Goal: Information Seeking & Learning: Learn about a topic

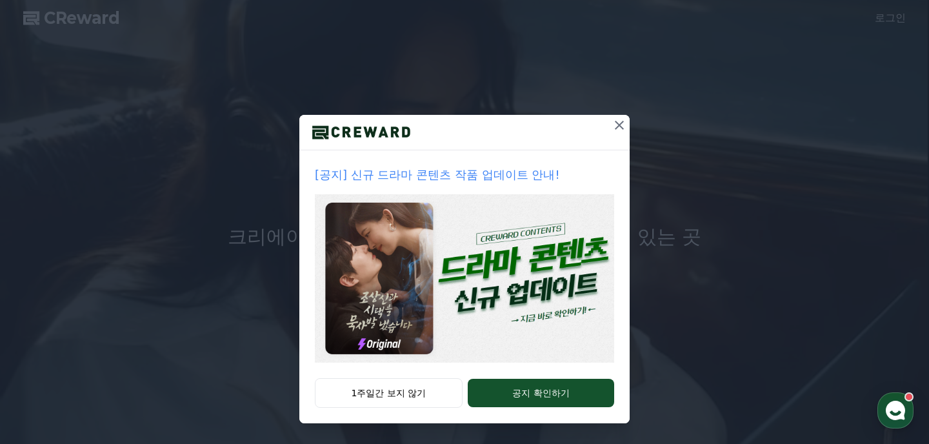
scroll to position [40, 0]
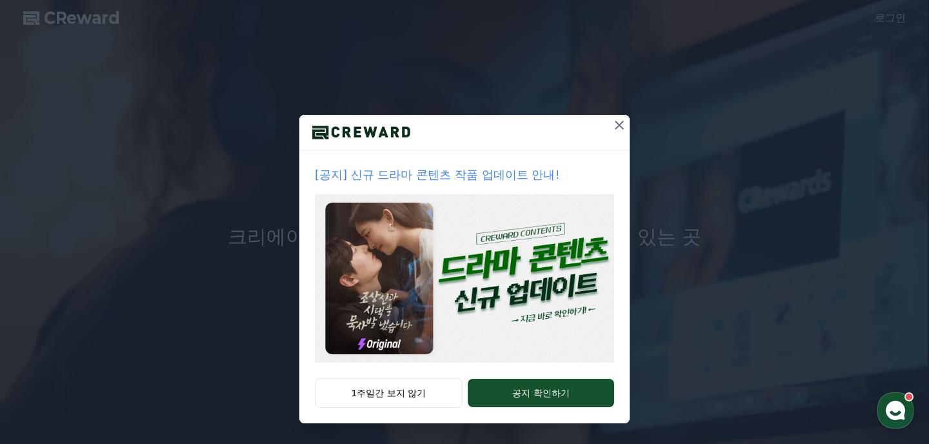
drag, startPoint x: 618, startPoint y: 124, endPoint x: 513, endPoint y: 348, distance: 247.5
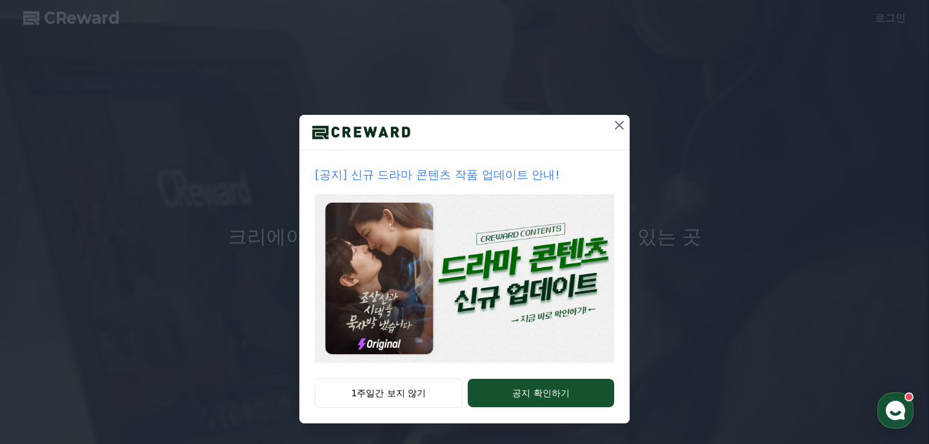
click at [513, 348] on div "[공지] 신규 드라마 콘텐츠 작품 업데이트 안내! 1주일간 보지 않기 공지 확인하기" at bounding box center [464, 269] width 330 height 308
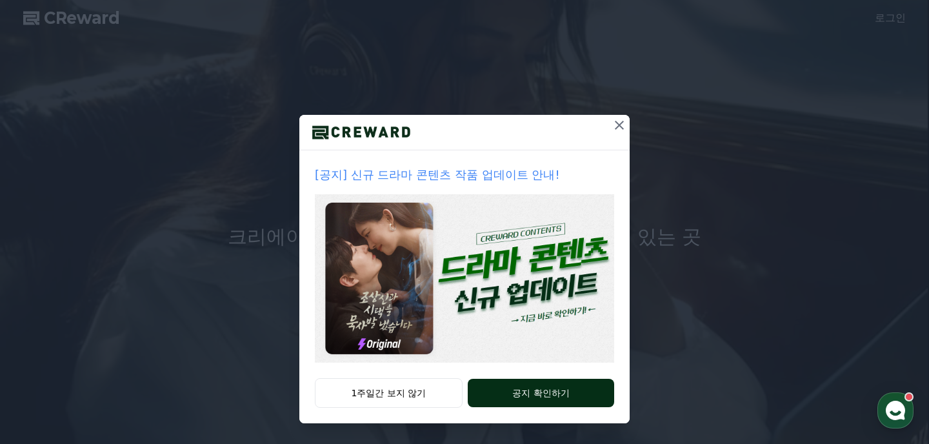
click at [538, 380] on button "공지 확인하기" at bounding box center [541, 393] width 146 height 28
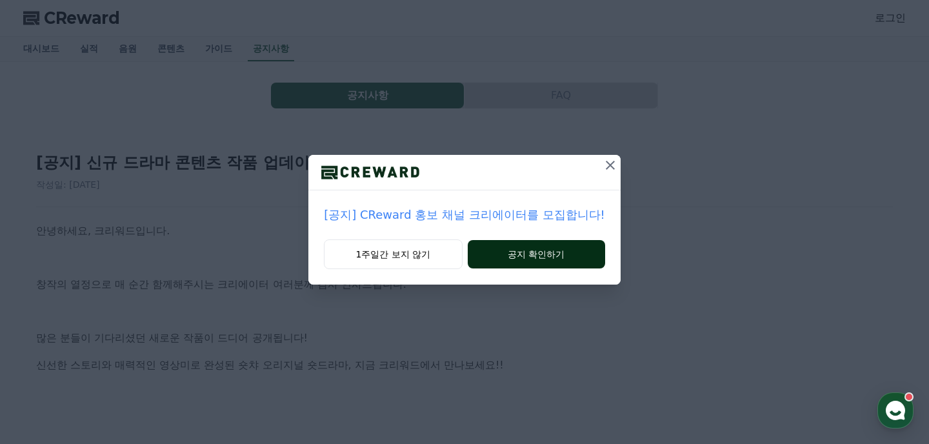
click at [513, 259] on button "공지 확인하기" at bounding box center [536, 254] width 137 height 28
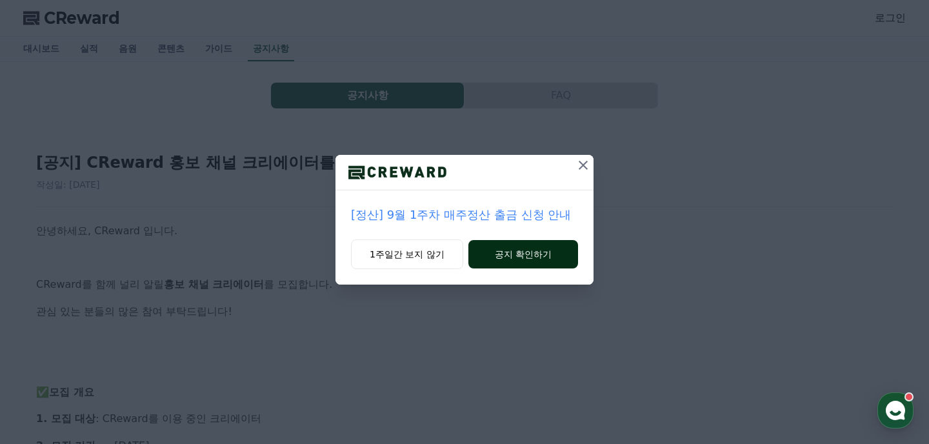
click at [533, 259] on button "공지 확인하기" at bounding box center [523, 254] width 110 height 28
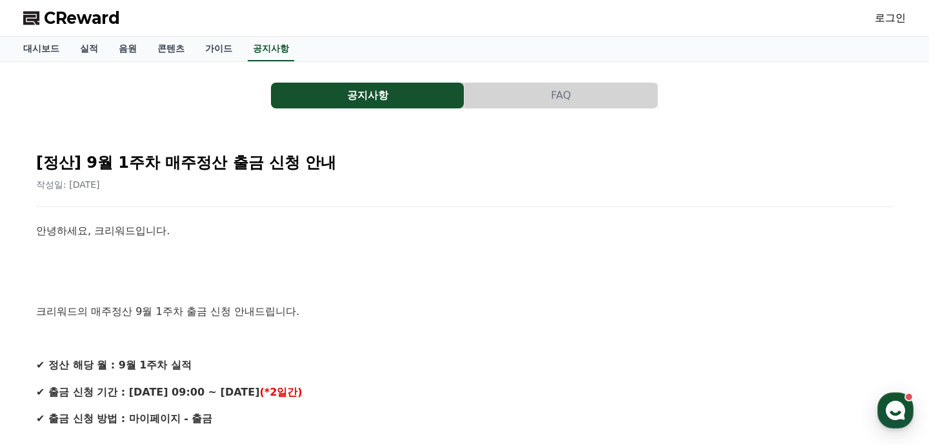
click at [264, 44] on link "공지사항" at bounding box center [271, 49] width 46 height 25
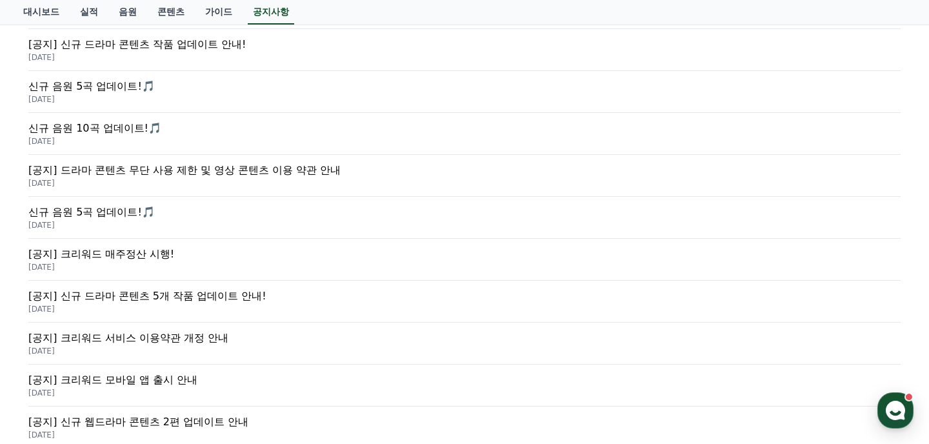
scroll to position [212, 0]
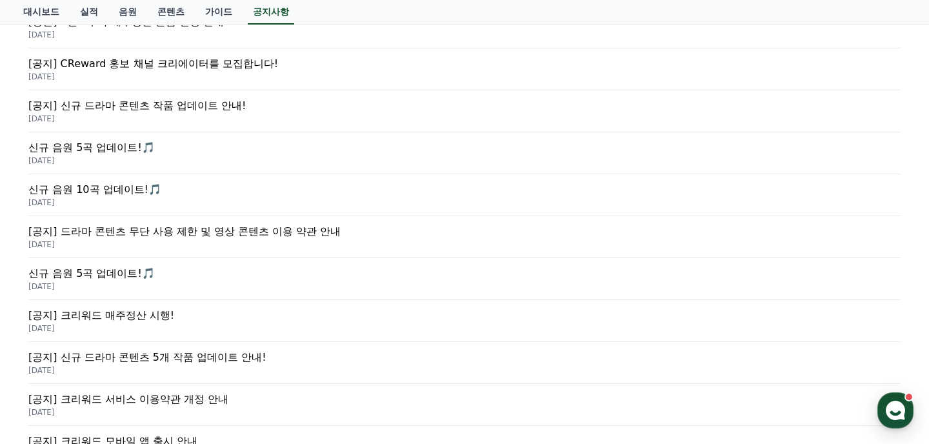
click at [292, 160] on p "2025-08-14" at bounding box center [464, 160] width 872 height 10
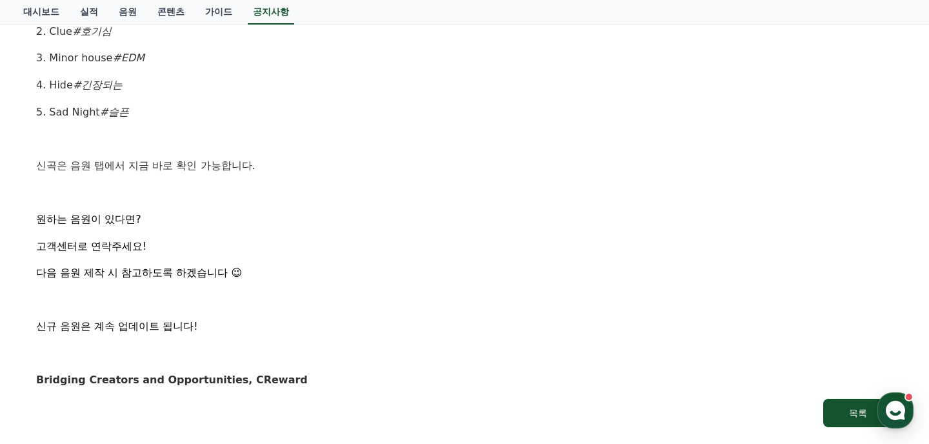
scroll to position [347, 0]
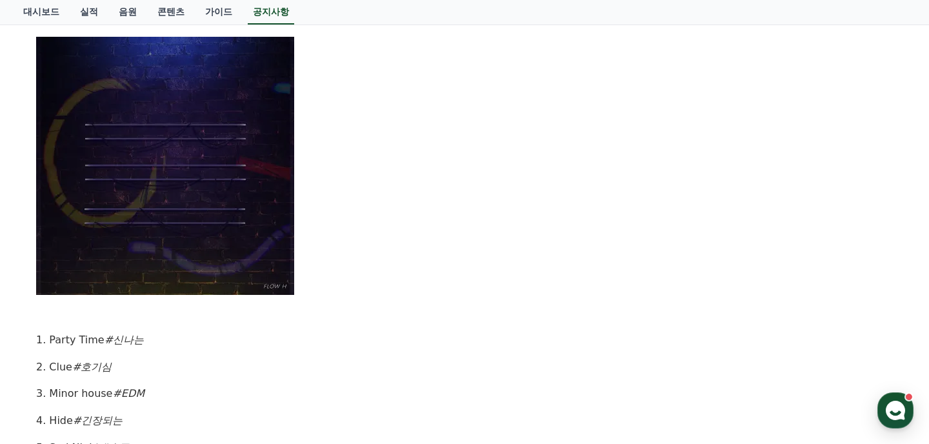
click at [186, 194] on img at bounding box center [165, 166] width 258 height 258
click at [98, 355] on div "[신곡 발매 안내] 금일 업데이트된 신규 음원 5곡을 소개합니다 ! 앨범명 : Party Time 아티스트 : Flow H 1. Party T…" at bounding box center [464, 300] width 856 height 848
click at [104, 345] on em "#신나는" at bounding box center [123, 339] width 39 height 12
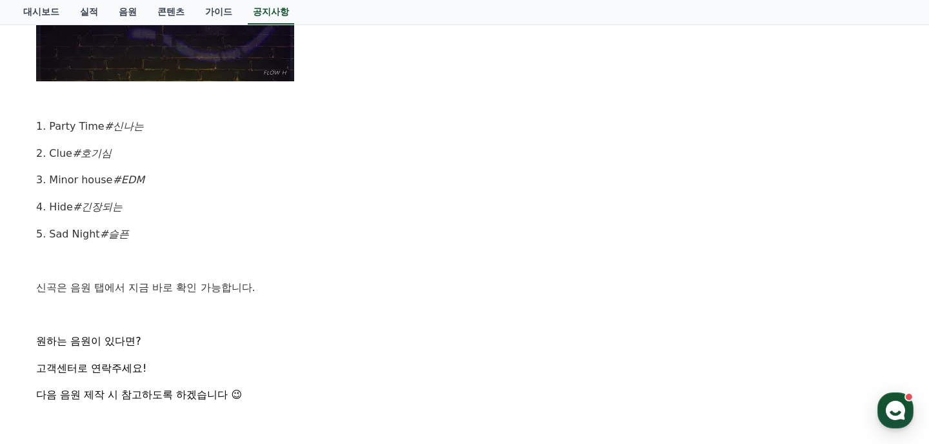
click at [237, 245] on div "[신곡 발매 안내] 금일 업데이트된 신규 음원 5곡을 소개합니다 ! 앨범명 : Party Time 아티스트 : Flow H 1. Party T…" at bounding box center [464, 86] width 856 height 848
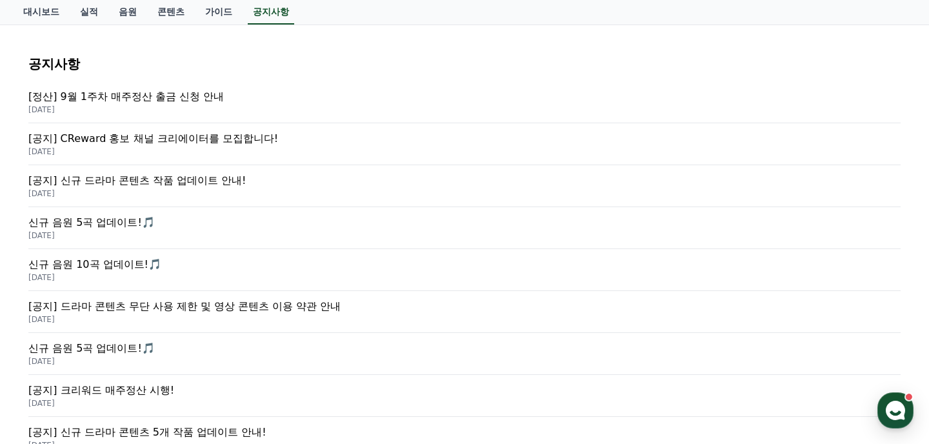
scroll to position [77, 0]
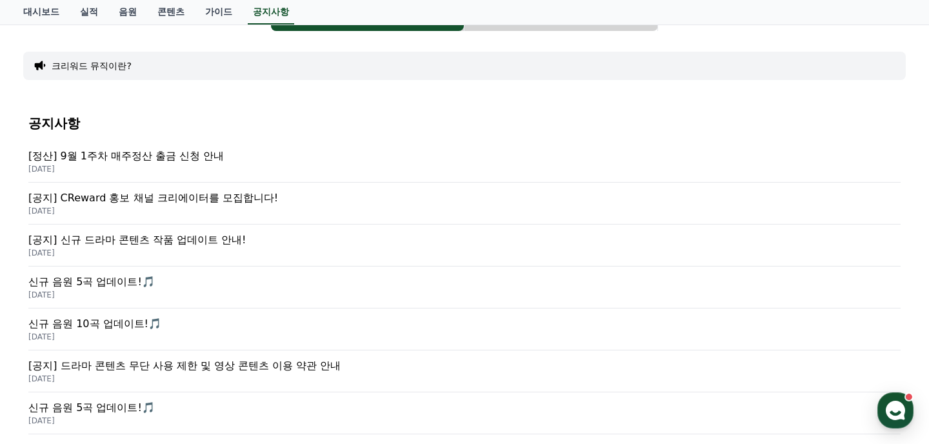
click at [216, 239] on p "[공지] 신규 드라마 콘텐츠 작품 업데이트 안내!" at bounding box center [464, 239] width 872 height 15
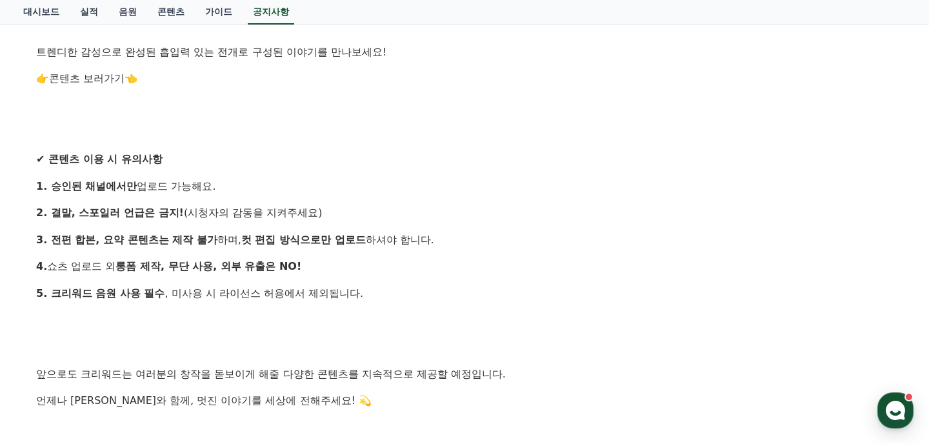
scroll to position [1151, 0]
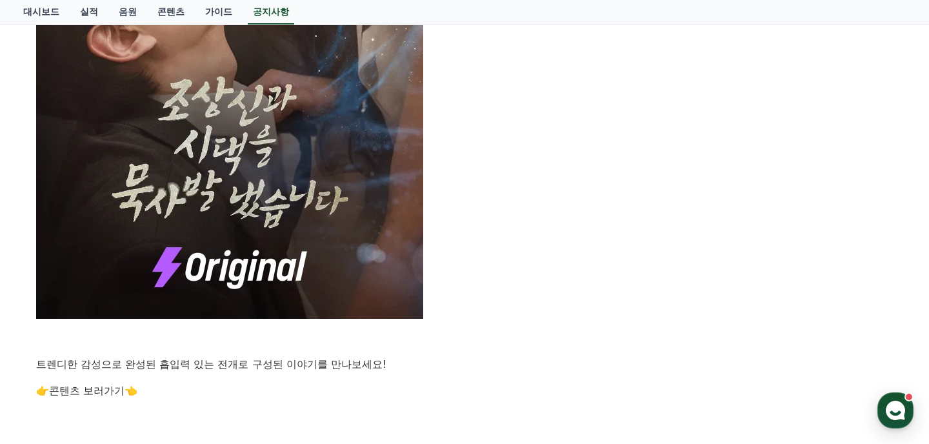
scroll to position [77, 0]
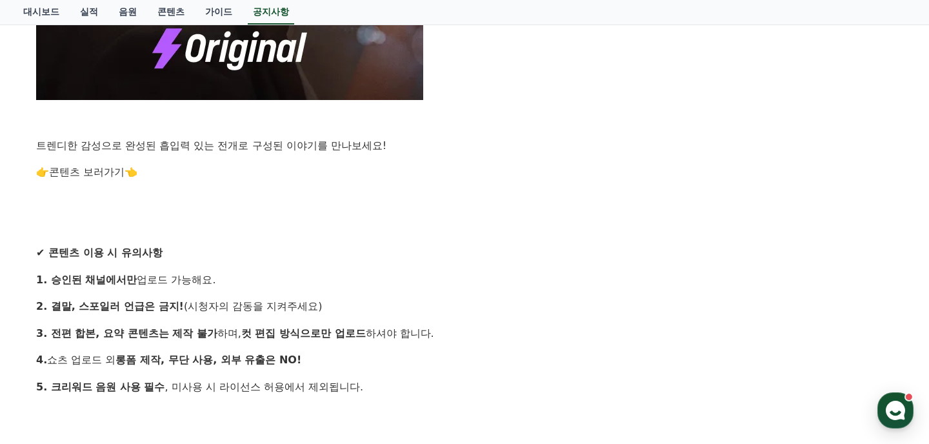
scroll to position [1019, 0]
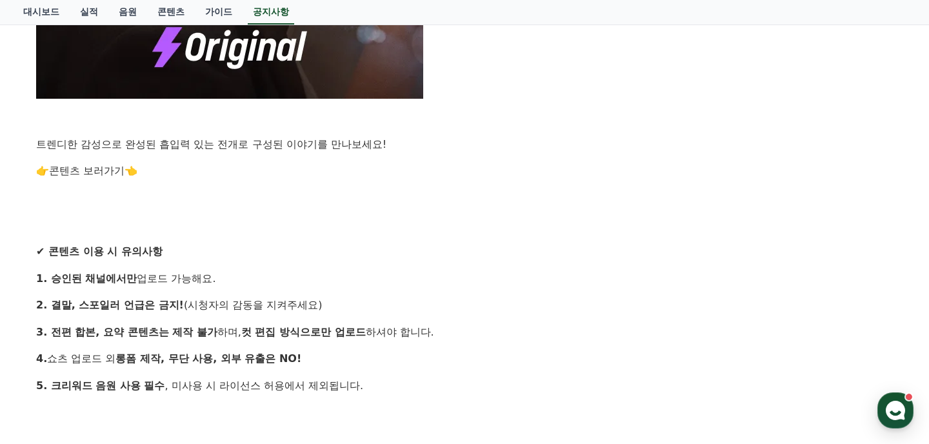
click at [103, 164] on link "콘텐츠 보러가기" at bounding box center [86, 170] width 75 height 12
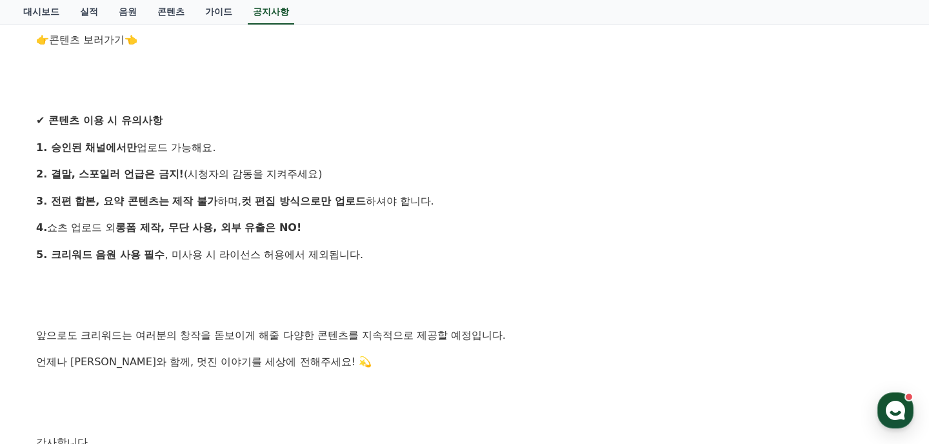
scroll to position [1226, 0]
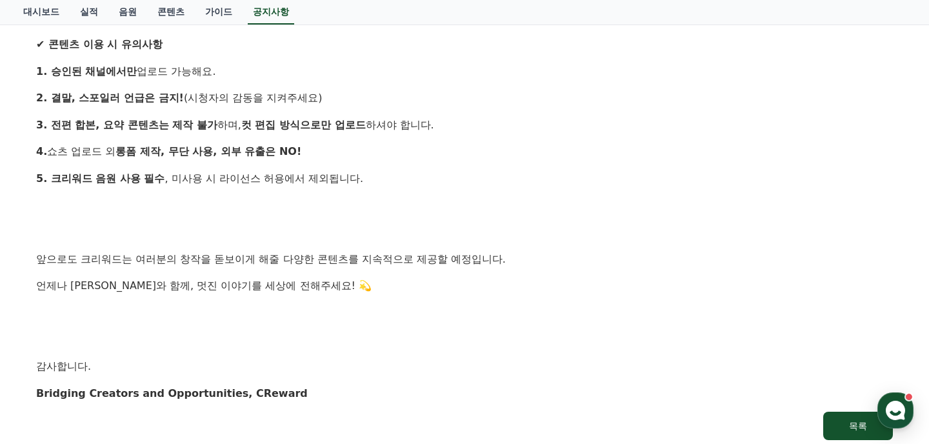
click at [406, 206] on p at bounding box center [464, 205] width 856 height 17
click at [394, 232] on p at bounding box center [464, 232] width 856 height 17
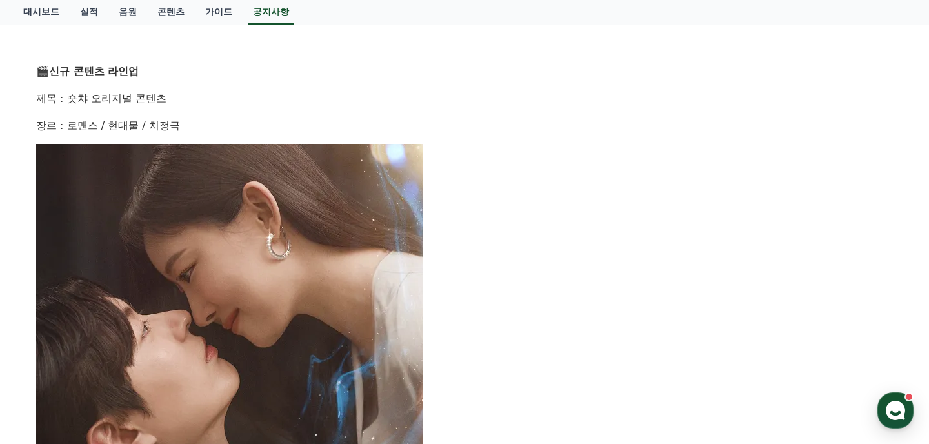
scroll to position [77, 0]
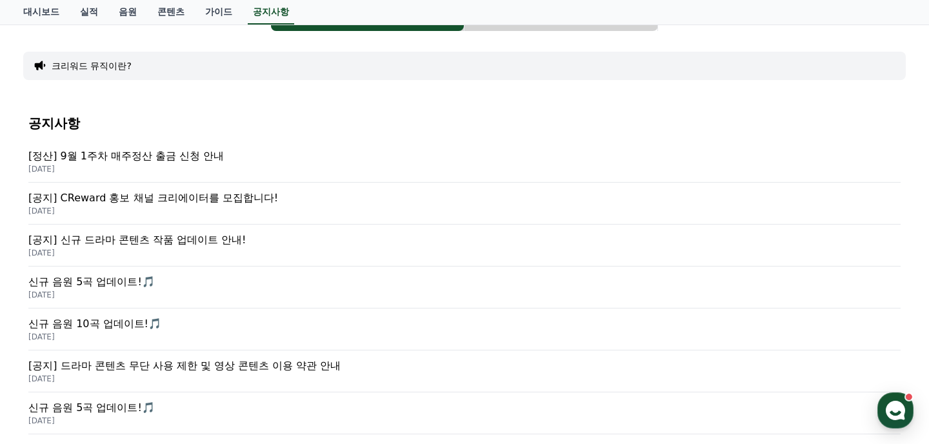
click at [198, 157] on p "[정산] 9월 1주차 매주정산 출금 신청 안내" at bounding box center [464, 155] width 872 height 15
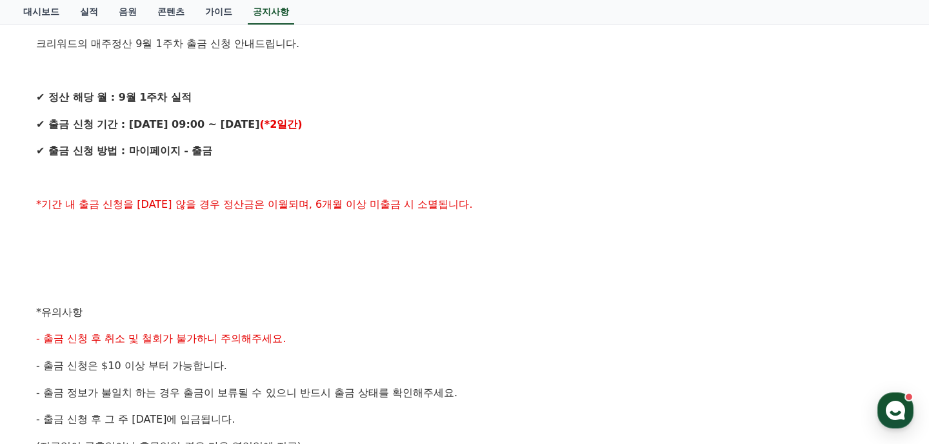
scroll to position [280, 0]
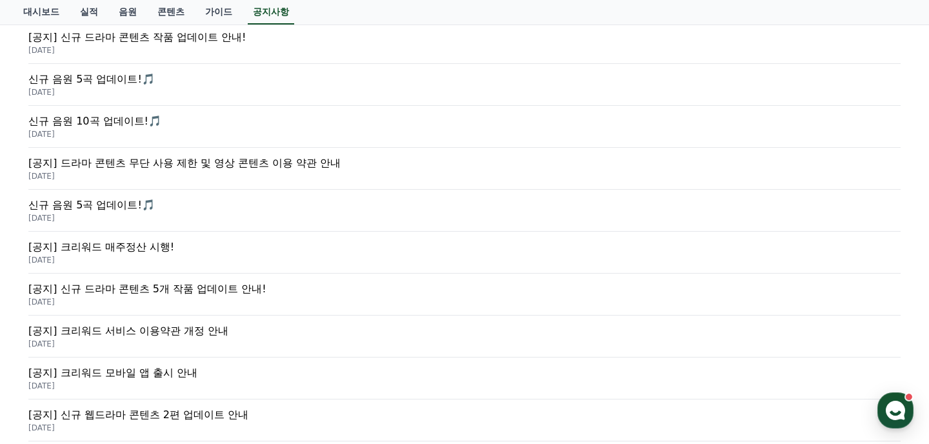
scroll to position [77, 0]
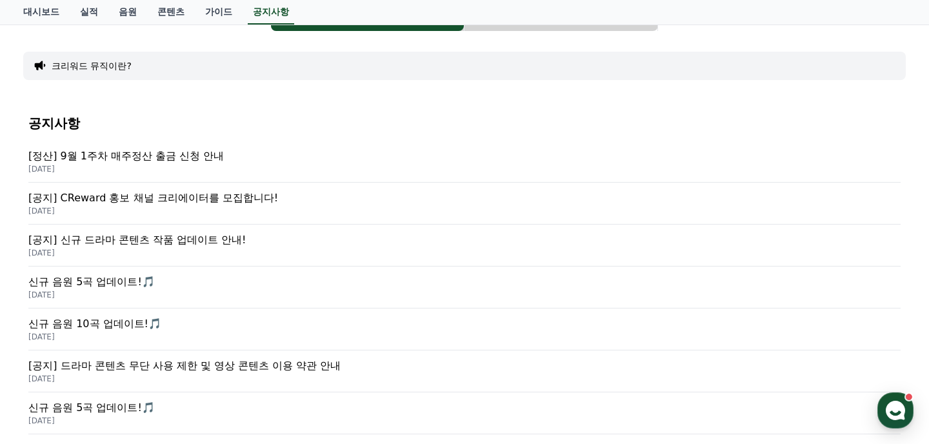
click at [192, 192] on p "[공지] CReward 홍보 채널 크리에이터를 모집합니다!" at bounding box center [464, 197] width 872 height 15
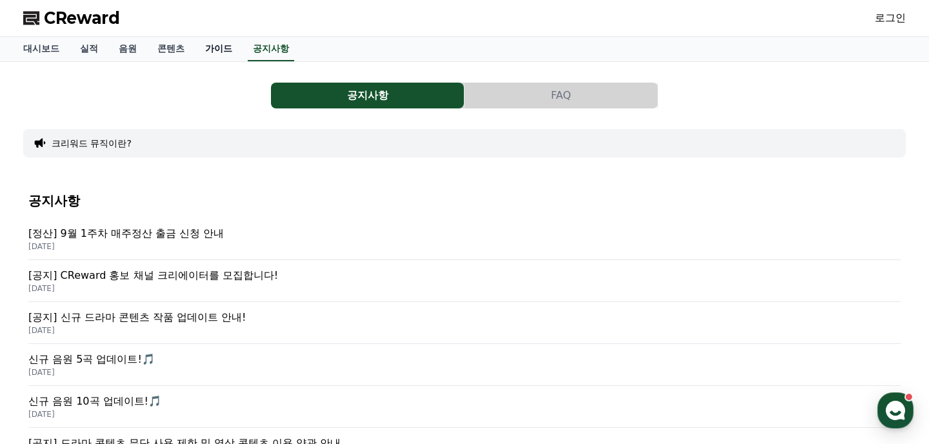
click at [195, 50] on link "가이드" at bounding box center [219, 49] width 48 height 25
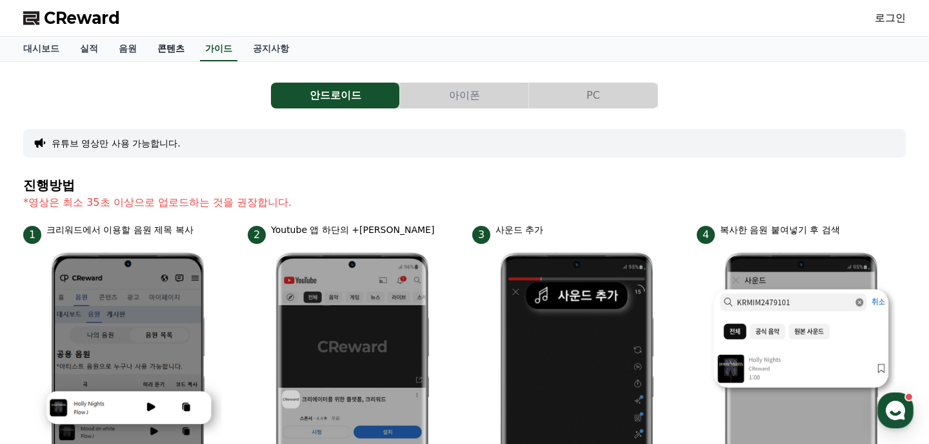
click at [155, 46] on link "콘텐츠" at bounding box center [171, 49] width 48 height 25
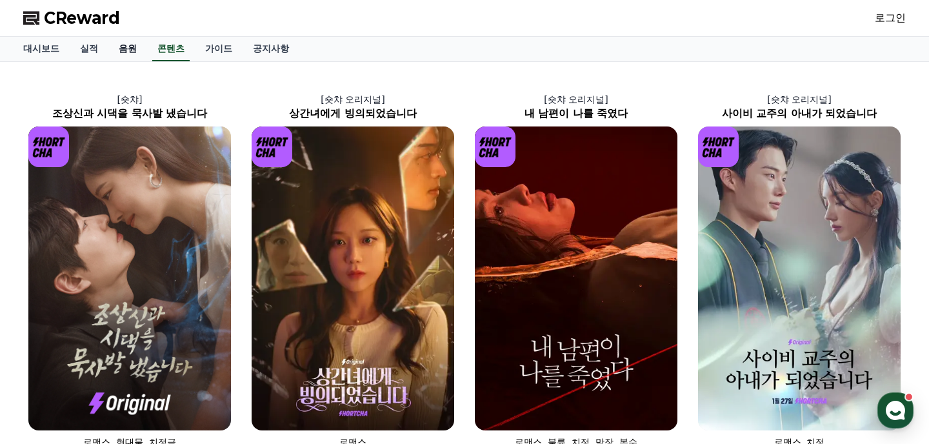
click at [119, 56] on link "음원" at bounding box center [127, 49] width 39 height 25
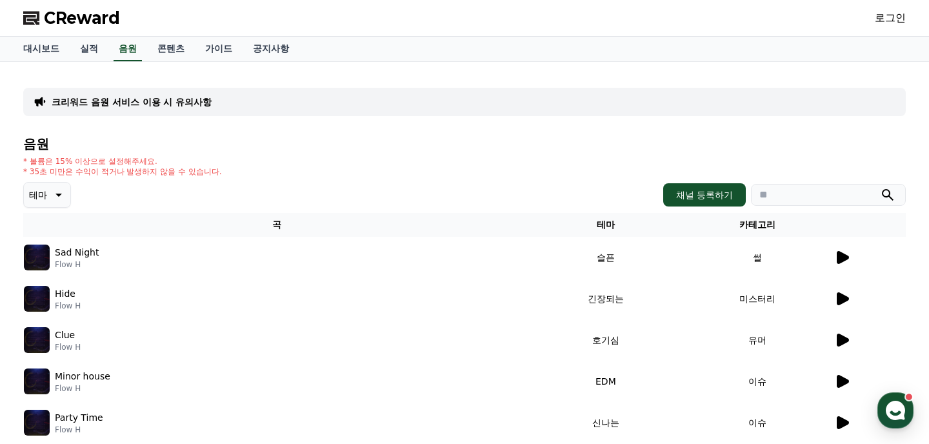
click at [106, 97] on p "크리워드 음원 서비스 이용 시 유의사항" at bounding box center [132, 101] width 160 height 13
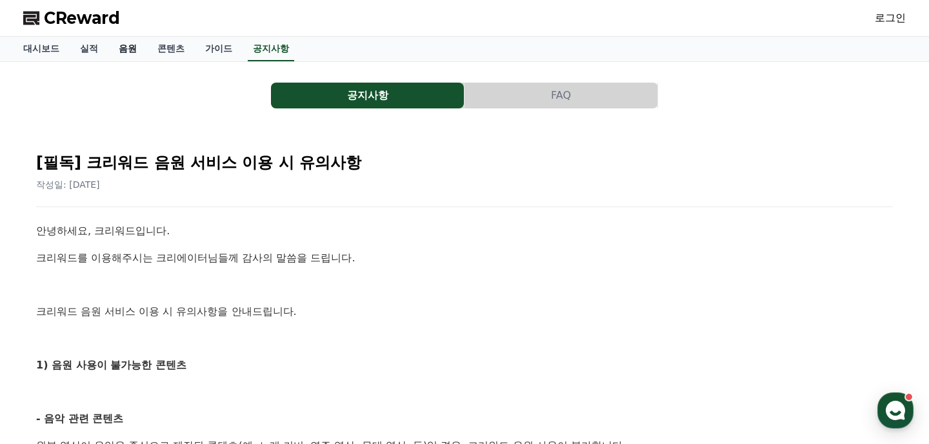
click at [108, 51] on link "음원" at bounding box center [127, 49] width 39 height 25
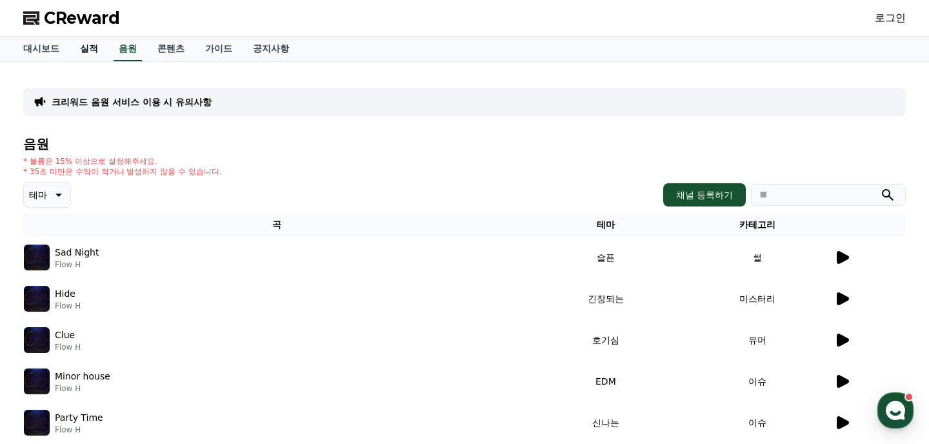
click at [84, 51] on link "실적" at bounding box center [89, 49] width 39 height 25
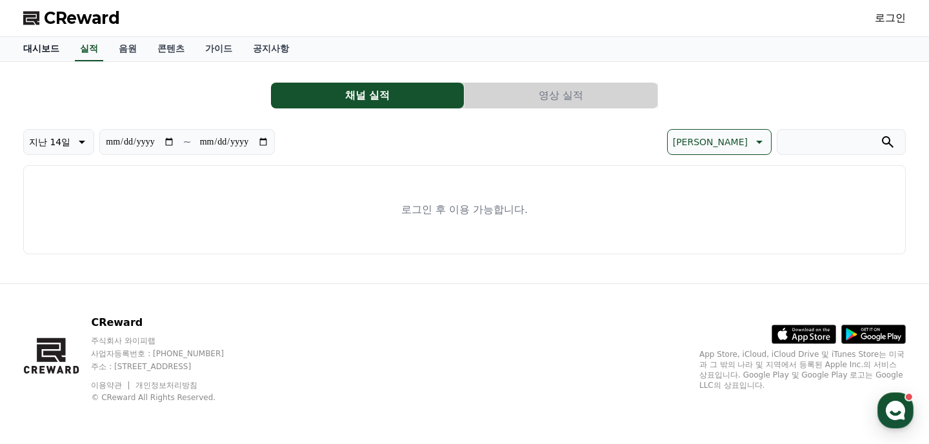
click at [46, 56] on link "대시보드" at bounding box center [41, 49] width 57 height 25
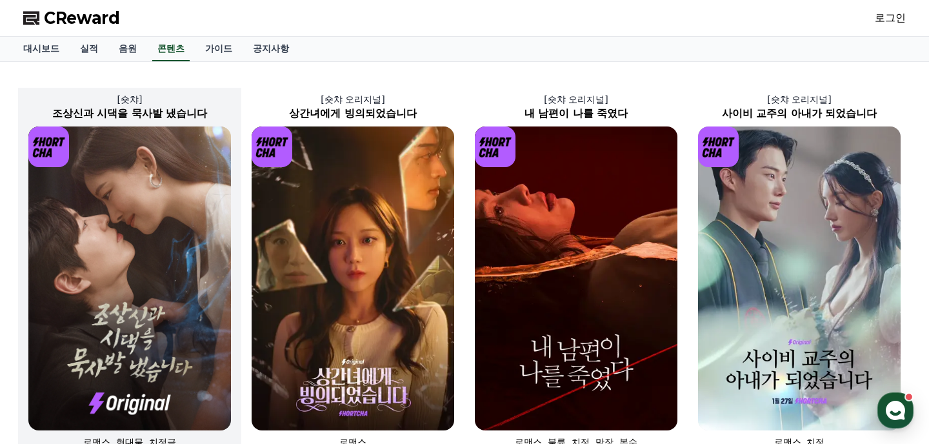
click at [177, 248] on img at bounding box center [129, 278] width 202 height 304
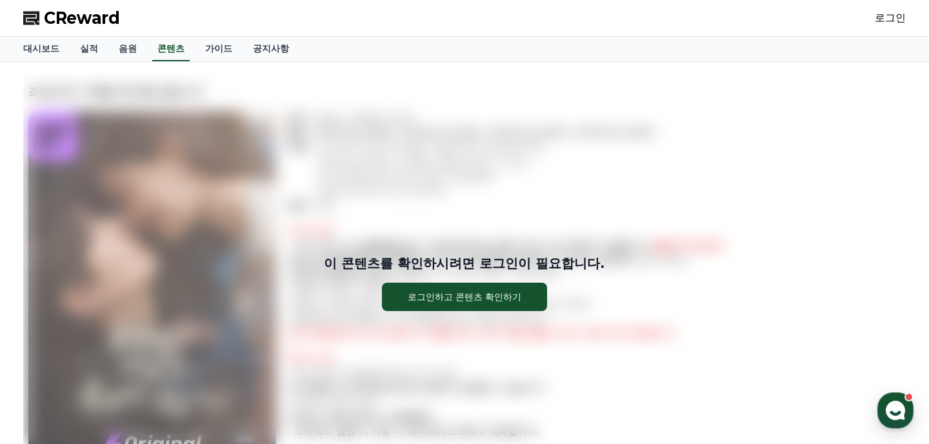
click at [583, 215] on div "이 콘텐츠를 확인하시려면 로그인이 필요합니다. 로그인하고 콘텐츠 확인하기" at bounding box center [464, 282] width 882 height 421
click at [637, 87] on div "이 콘텐츠를 확인하시려면 로그인이 필요합니다. 로그인하고 콘텐츠 확인하기" at bounding box center [464, 282] width 882 height 421
click at [611, 41] on div "대시보드 실적 음원 콘텐츠 가이드 공지사항" at bounding box center [464, 49] width 903 height 25
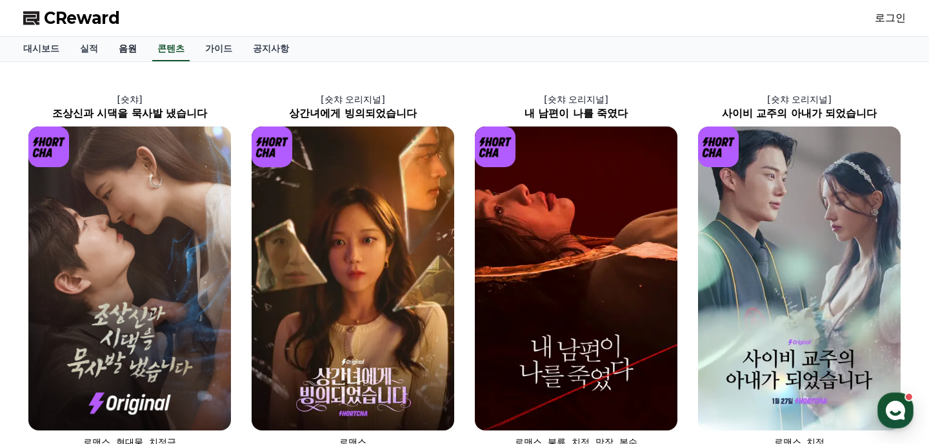
click at [121, 46] on link "음원" at bounding box center [127, 49] width 39 height 25
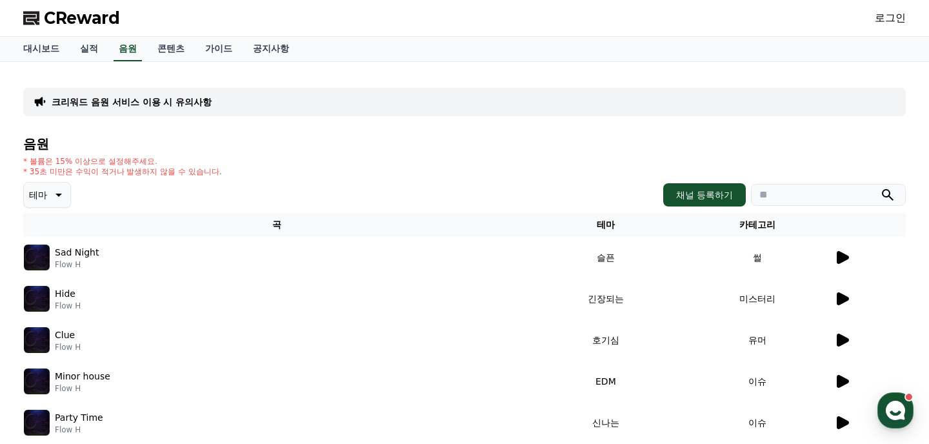
click at [852, 253] on div at bounding box center [869, 257] width 71 height 15
click at [843, 256] on icon at bounding box center [842, 257] width 12 height 13
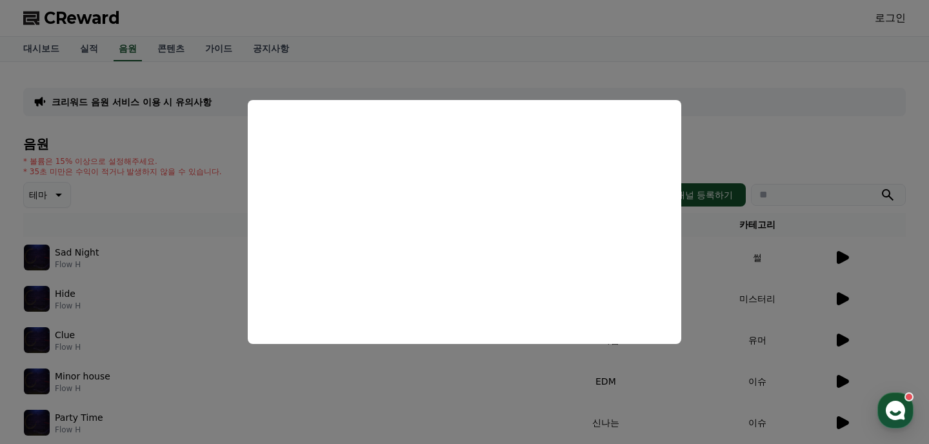
click at [797, 119] on button "close modal" at bounding box center [464, 222] width 929 height 444
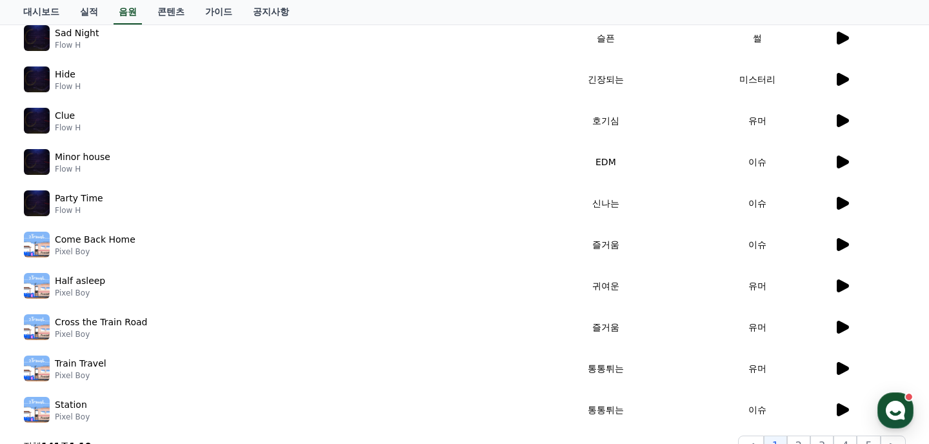
scroll to position [206, 0]
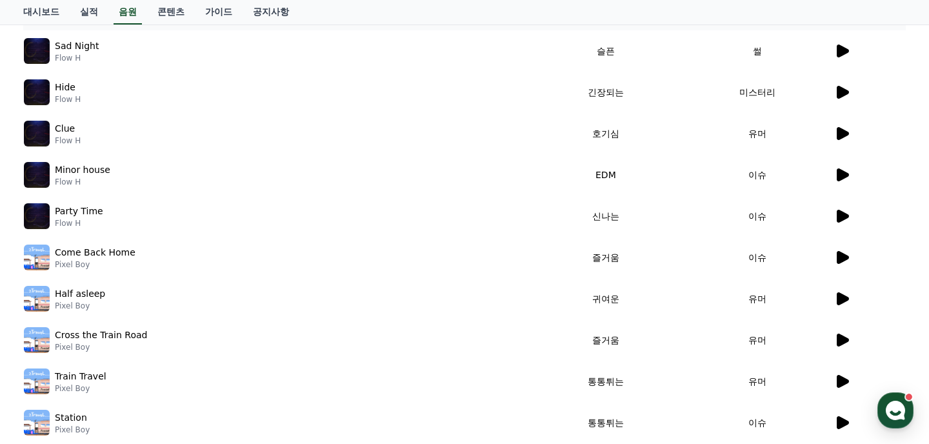
click at [86, 295] on p "Half asleep" at bounding box center [80, 294] width 50 height 14
click at [840, 304] on icon at bounding box center [841, 298] width 15 height 15
